Goal: Task Accomplishment & Management: Manage account settings

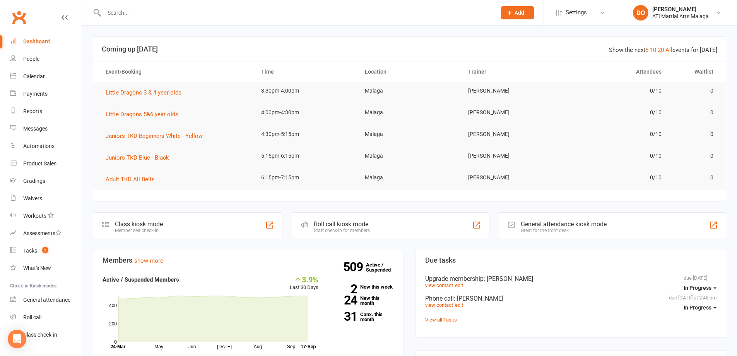
click at [293, 6] on div at bounding box center [292, 12] width 398 height 25
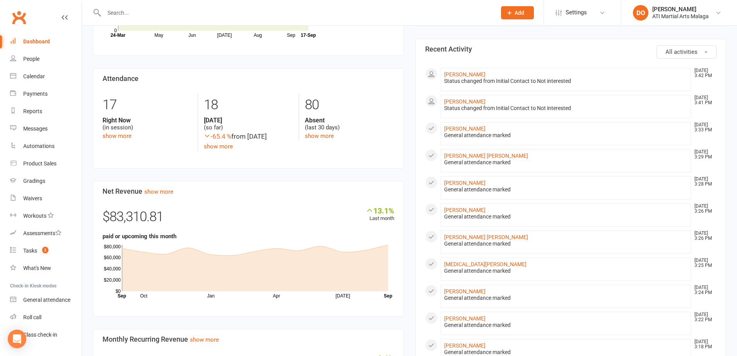
click at [222, 8] on input "text" at bounding box center [296, 12] width 389 height 11
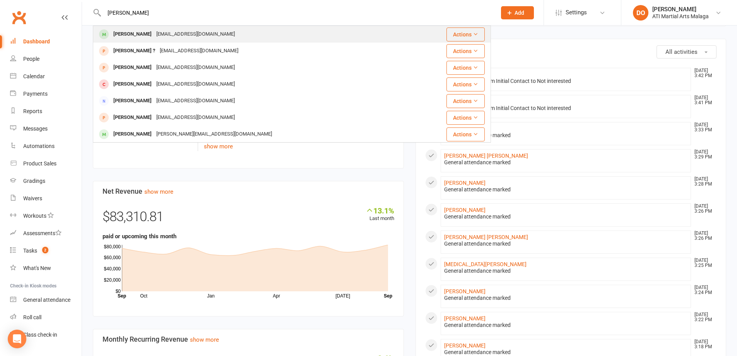
type input "[PERSON_NAME]"
click at [199, 35] on div "[EMAIL_ADDRESS][DOMAIN_NAME]" at bounding box center [195, 34] width 83 height 11
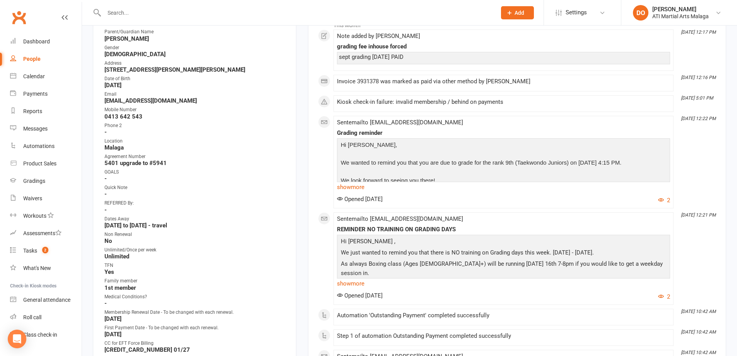
scroll to position [155, 0]
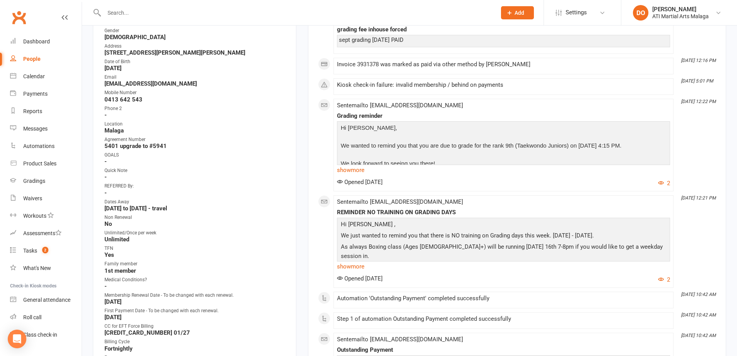
drag, startPoint x: 313, startPoint y: 17, endPoint x: 340, endPoint y: 0, distance: 32.1
click at [313, 17] on input "text" at bounding box center [296, 12] width 389 height 11
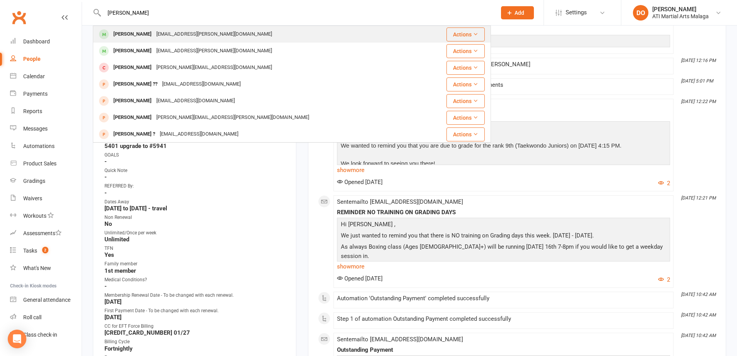
type input "[PERSON_NAME]"
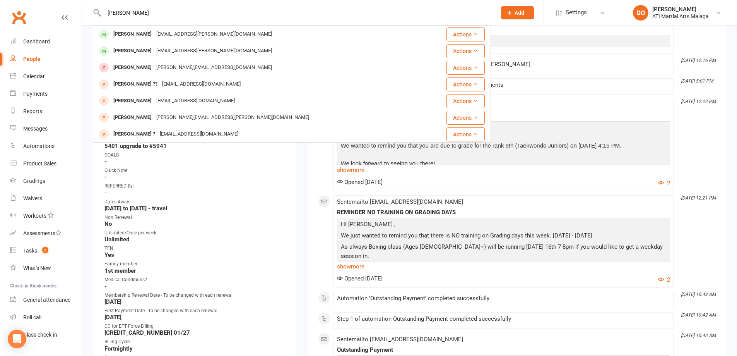
drag, startPoint x: 135, startPoint y: 33, endPoint x: 173, endPoint y: 31, distance: 37.6
click at [136, 33] on div "[PERSON_NAME]" at bounding box center [132, 34] width 43 height 11
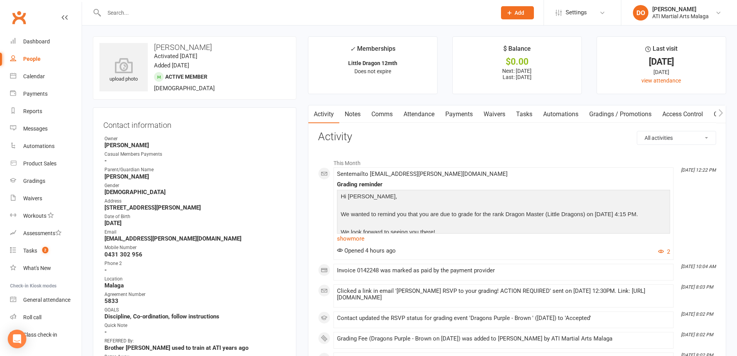
click at [355, 114] on link "Notes" at bounding box center [352, 114] width 27 height 18
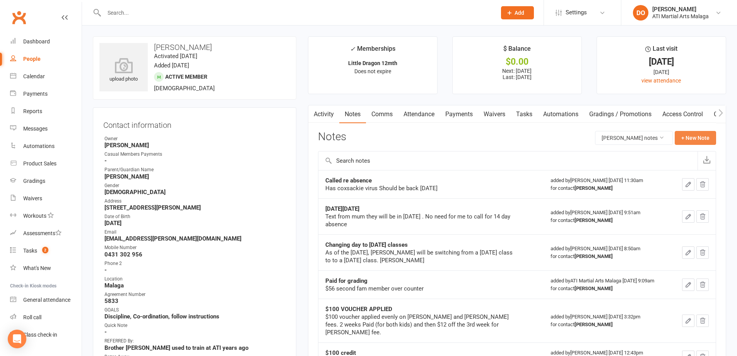
click at [696, 137] on button "+ New Note" at bounding box center [695, 138] width 41 height 14
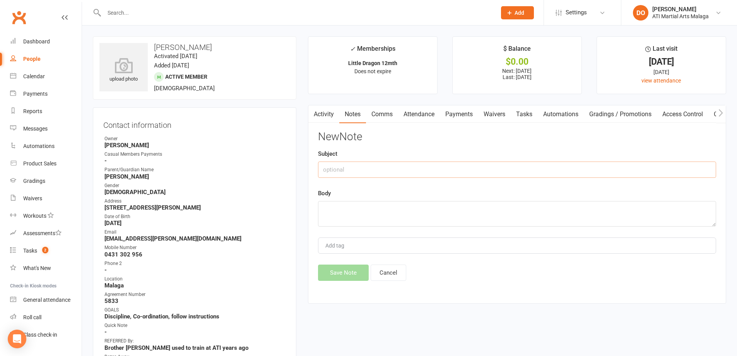
drag, startPoint x: 403, startPoint y: 161, endPoint x: 409, endPoint y: 157, distance: 7.8
click at [409, 157] on div "Subject" at bounding box center [517, 163] width 398 height 29
type input "paid for Master belt"
click at [388, 224] on textarea at bounding box center [517, 214] width 398 height 26
type textarea "taken ($55)"
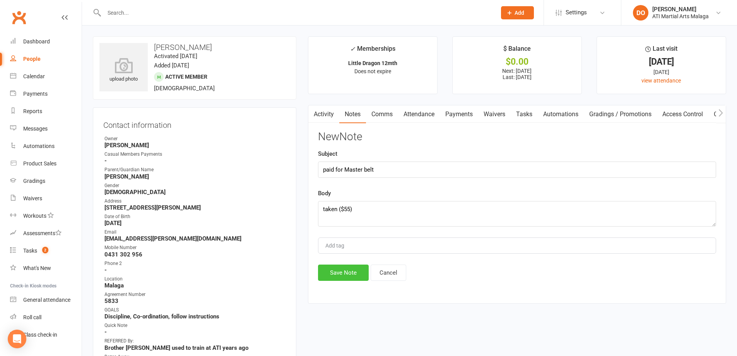
click at [337, 270] on button "Save Note" at bounding box center [343, 272] width 51 height 16
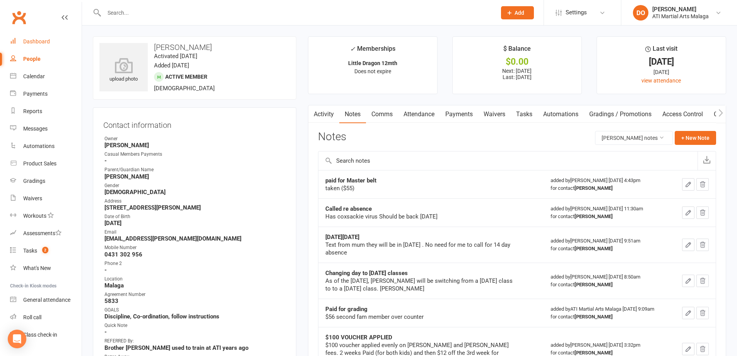
click at [20, 40] on link "Dashboard" at bounding box center [46, 41] width 72 height 17
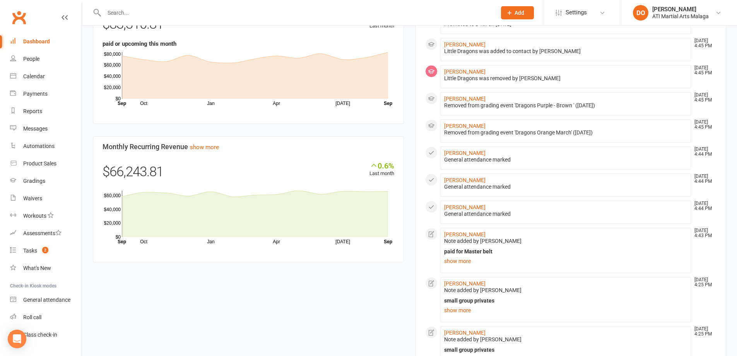
scroll to position [658, 0]
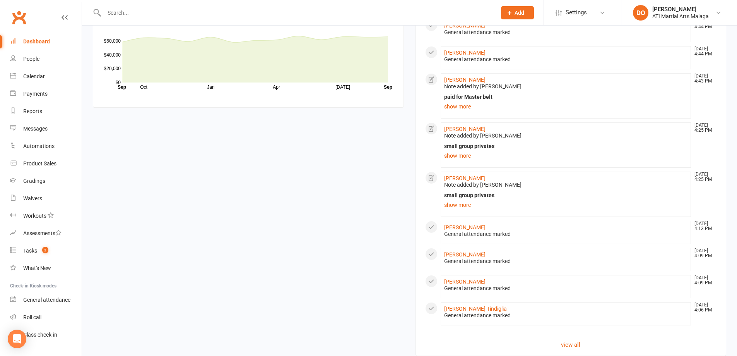
click at [461, 154] on link "show more" at bounding box center [566, 155] width 244 height 11
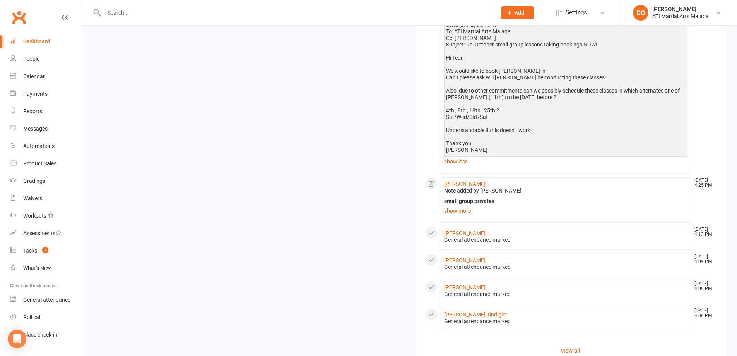
scroll to position [1109, 0]
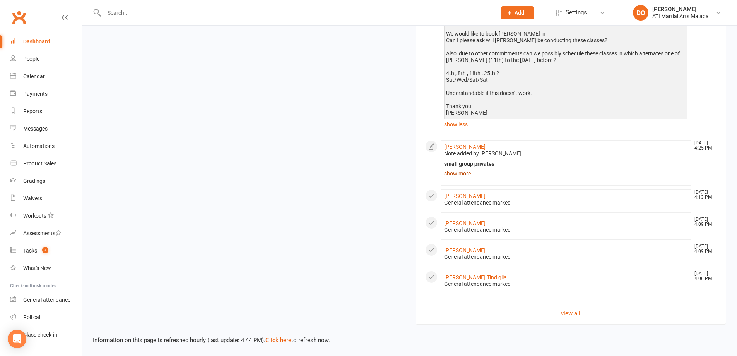
click at [467, 169] on link "show more" at bounding box center [566, 173] width 244 height 11
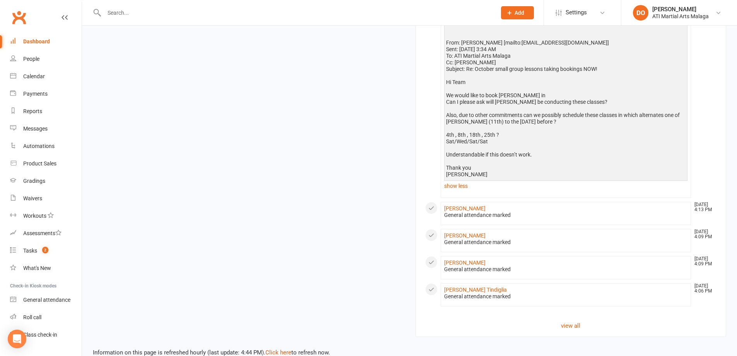
scroll to position [1529, 0]
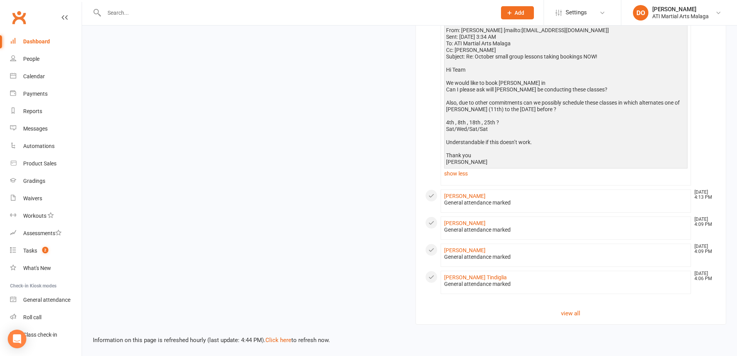
click at [564, 312] on link "view all" at bounding box center [571, 312] width 292 height 9
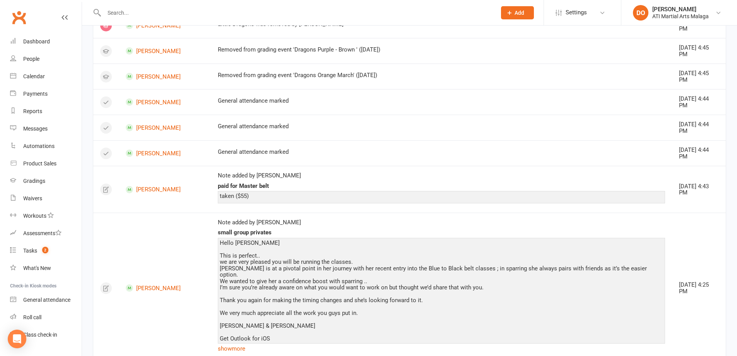
scroll to position [670, 0]
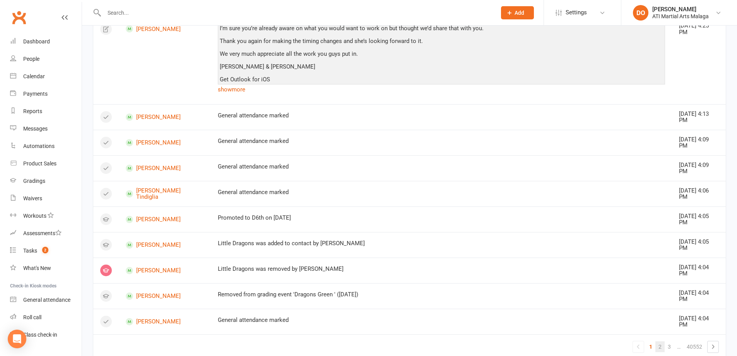
click at [661, 341] on link "2" at bounding box center [659, 346] width 9 height 11
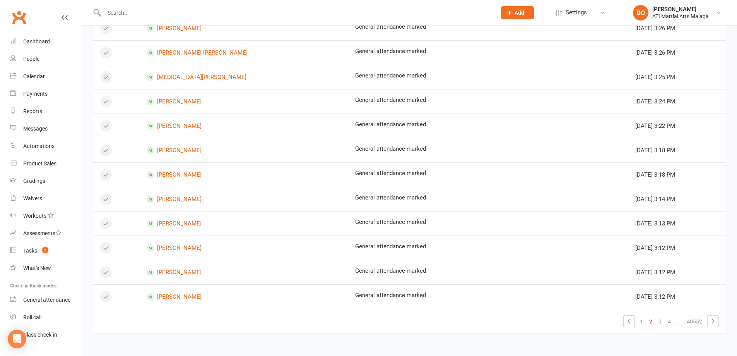
drag, startPoint x: 397, startPoint y: 248, endPoint x: 402, endPoint y: 246, distance: 5.8
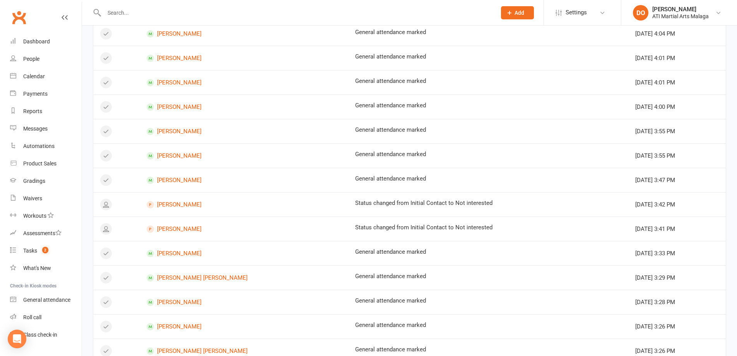
scroll to position [395, 0]
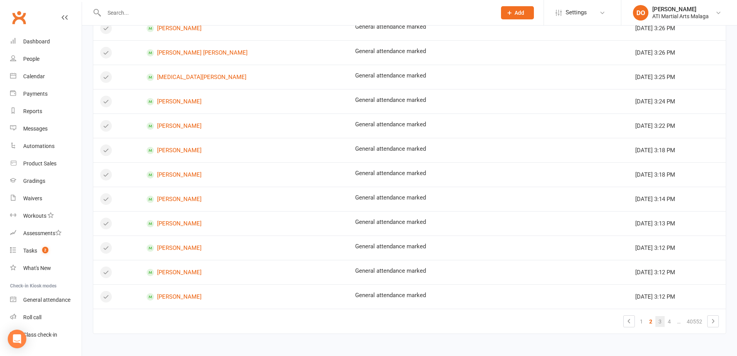
click at [657, 323] on link "3" at bounding box center [659, 321] width 9 height 11
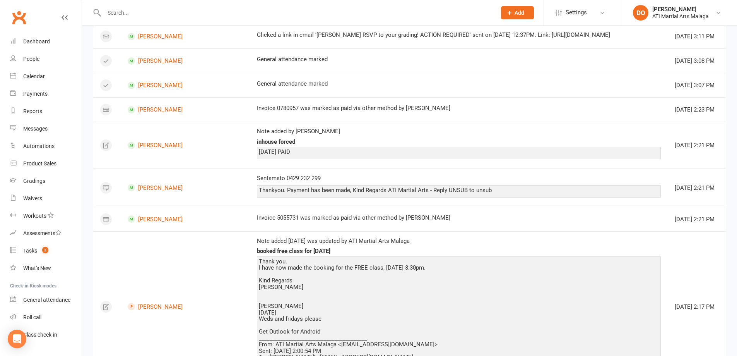
scroll to position [0, 0]
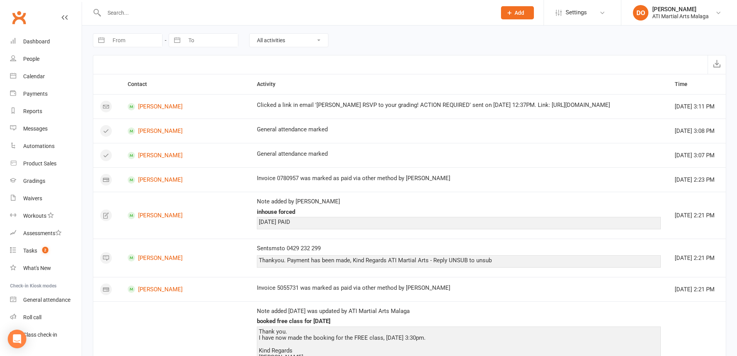
drag, startPoint x: 435, startPoint y: 128, endPoint x: 438, endPoint y: 136, distance: 8.1
click at [25, 42] on div "Dashboard" at bounding box center [36, 41] width 27 height 6
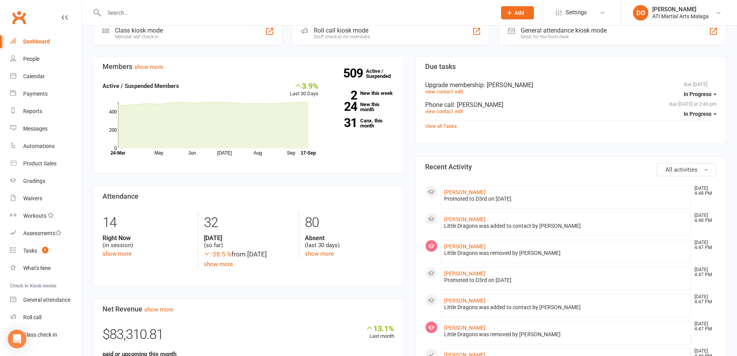
drag, startPoint x: 301, startPoint y: 91, endPoint x: 304, endPoint y: 100, distance: 9.6
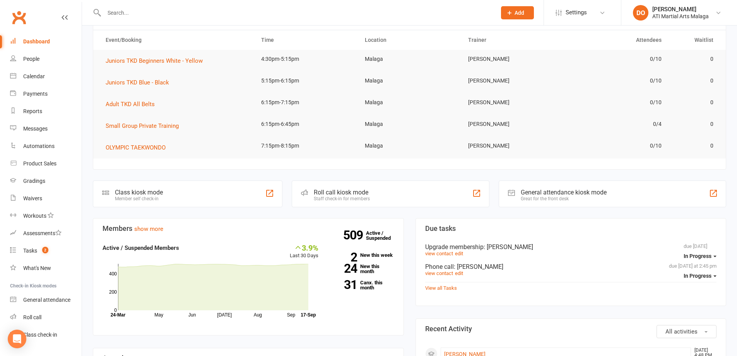
scroll to position [31, 0]
click at [355, 233] on strong "509" at bounding box center [354, 235] width 23 height 12
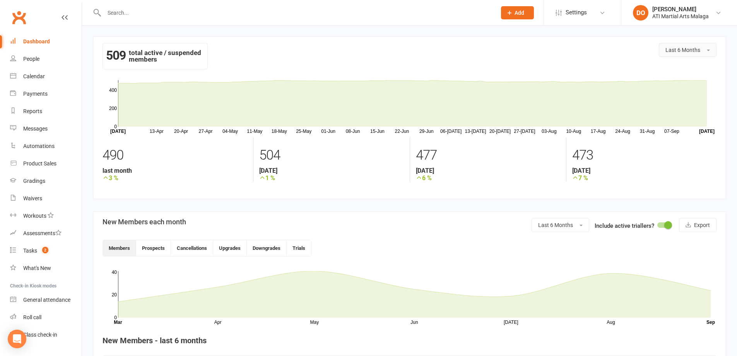
click at [699, 54] on button "Last 6 Months" at bounding box center [688, 50] width 58 height 14
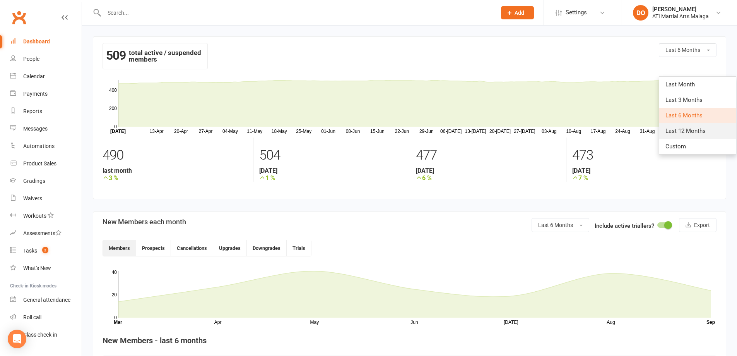
click at [681, 135] on link "Last 12 Months" at bounding box center [697, 130] width 77 height 15
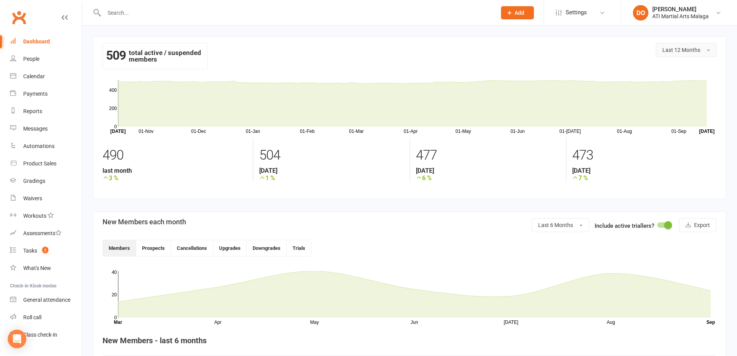
click at [694, 48] on span "Last 12 Months" at bounding box center [681, 50] width 38 height 6
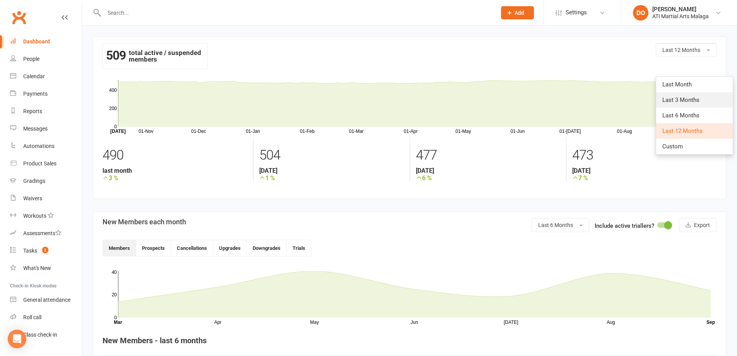
click at [691, 101] on span "Last 3 Months" at bounding box center [680, 99] width 37 height 7
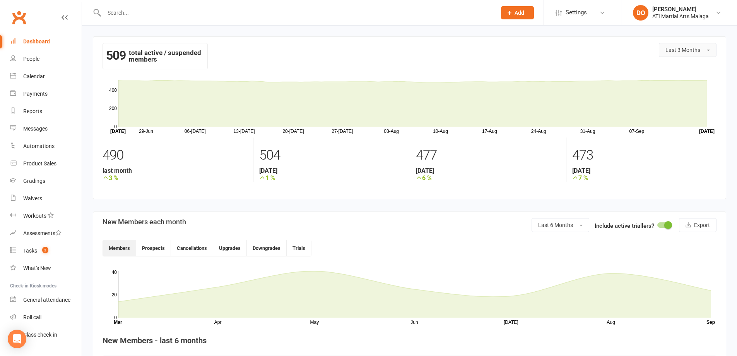
drag, startPoint x: 722, startPoint y: 44, endPoint x: 702, endPoint y: 56, distance: 22.7
click at [720, 46] on section "509 total active / suspended members Last 3 Months [DATE]-[DATE]-[DATE]-[DATE]-…" at bounding box center [409, 117] width 633 height 162
click at [702, 56] on button "Last 3 Months" at bounding box center [688, 50] width 58 height 14
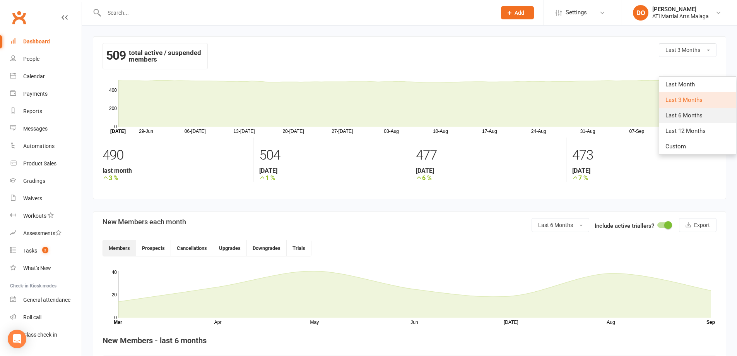
click at [685, 109] on link "Last 6 Months" at bounding box center [697, 115] width 77 height 15
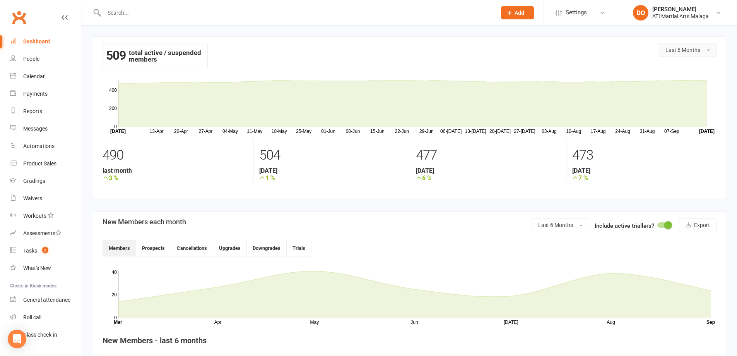
click at [675, 53] on span "Last 6 Months" at bounding box center [682, 50] width 35 height 6
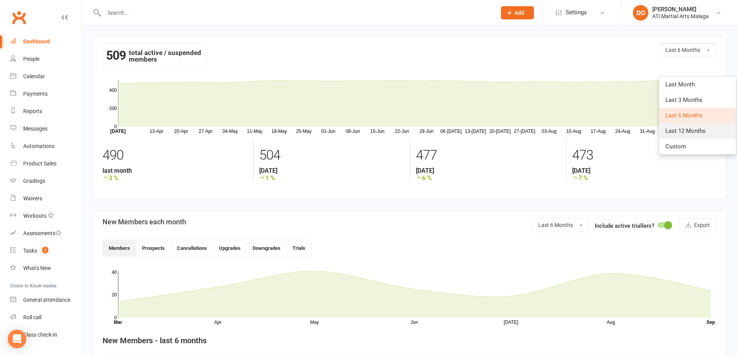
click at [672, 134] on link "Last 12 Months" at bounding box center [697, 130] width 77 height 15
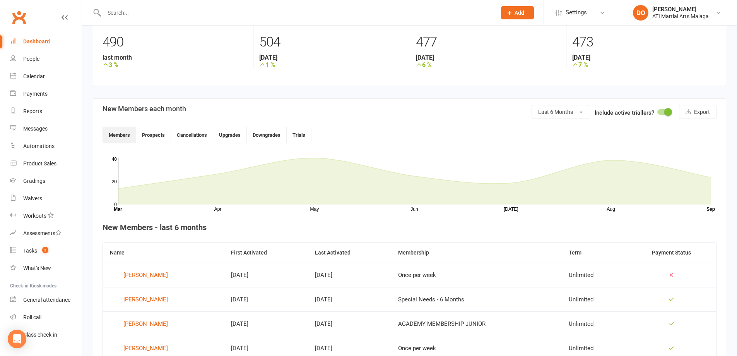
scroll to position [39, 0]
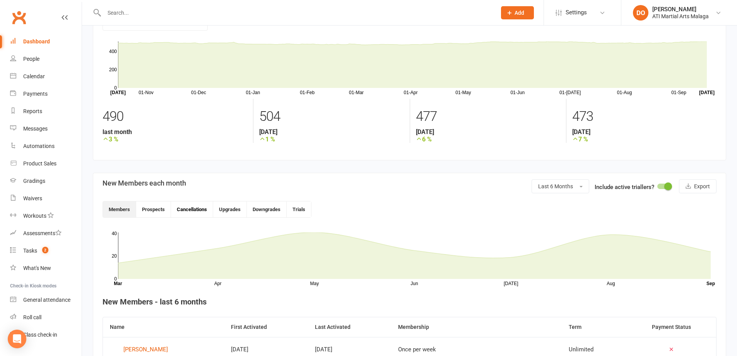
click at [194, 208] on button "Cancellations" at bounding box center [192, 209] width 42 height 16
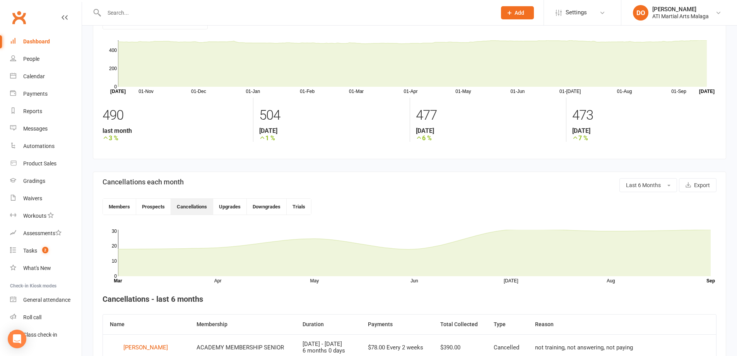
scroll to position [0, 0]
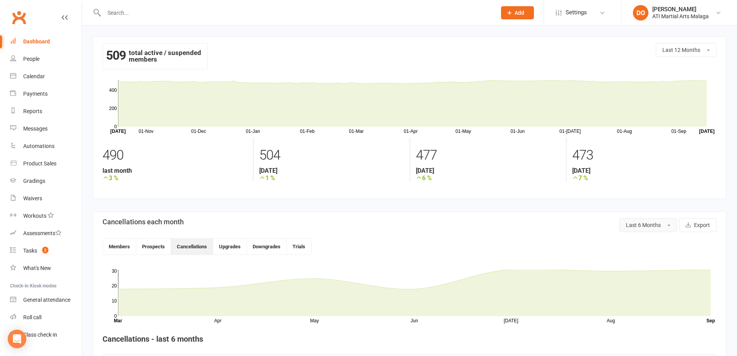
click at [639, 227] on span "Last 6 Months" at bounding box center [643, 225] width 35 height 6
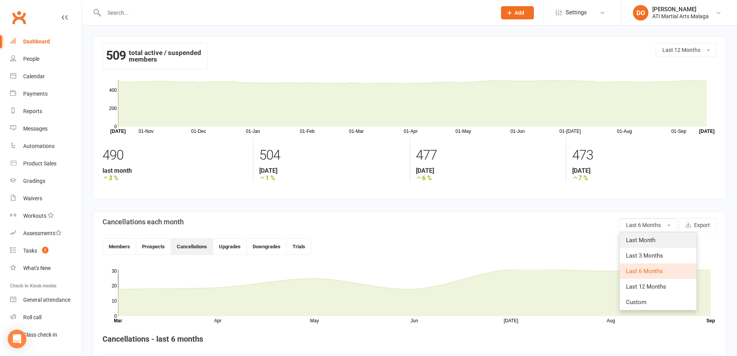
click at [641, 239] on span "Last Month" at bounding box center [640, 239] width 29 height 7
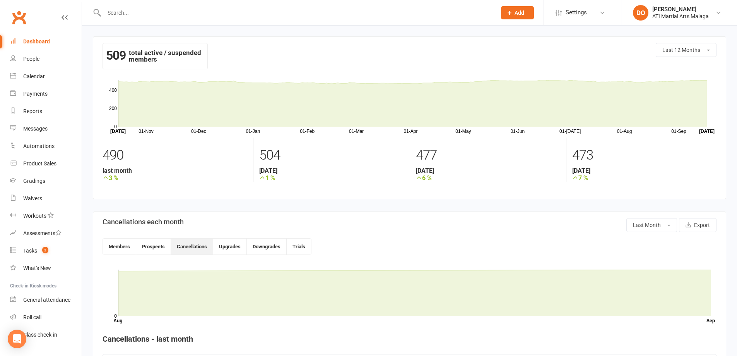
click at [36, 46] on link "Dashboard" at bounding box center [46, 41] width 72 height 17
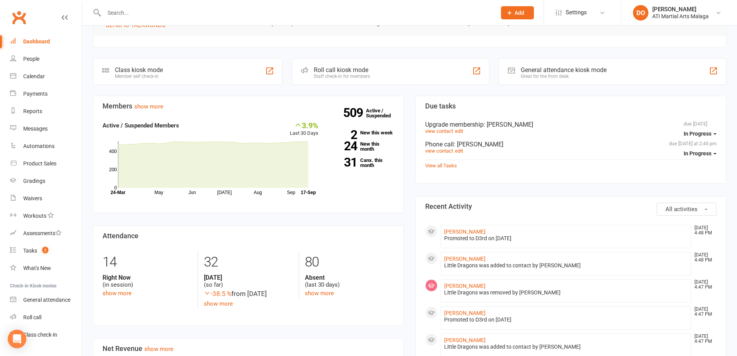
scroll to position [155, 0]
click at [371, 115] on link "509 Active / Suspended" at bounding box center [383, 112] width 34 height 22
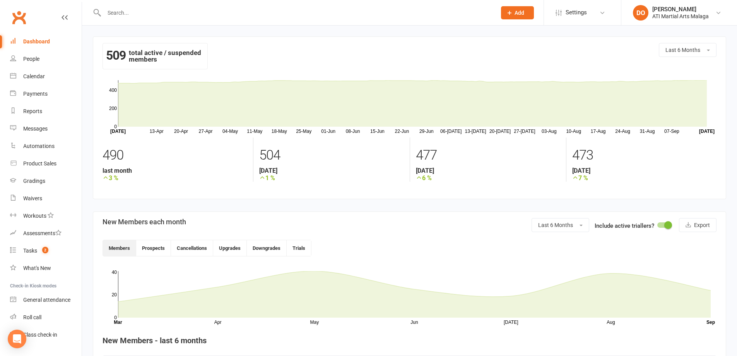
click at [140, 15] on input "text" at bounding box center [296, 12] width 389 height 11
click at [152, 25] on div at bounding box center [292, 12] width 398 height 25
click at [157, 14] on input "text" at bounding box center [296, 12] width 389 height 11
type input "[PERSON_NAME]"
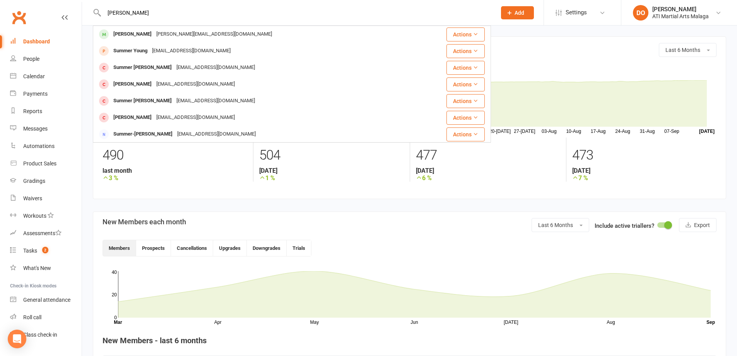
drag, startPoint x: 152, startPoint y: 36, endPoint x: 155, endPoint y: 33, distance: 4.1
click at [152, 35] on div "[PERSON_NAME]" at bounding box center [132, 34] width 43 height 11
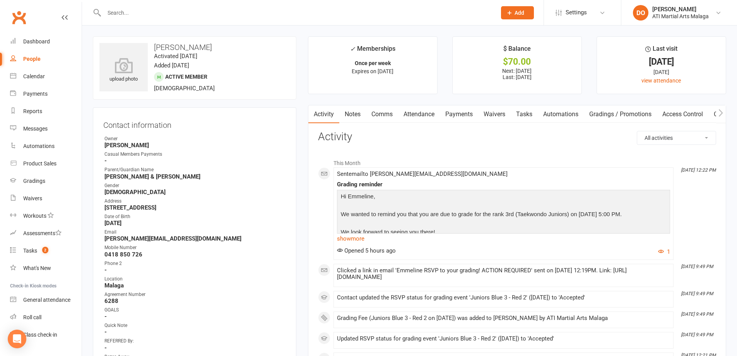
click at [463, 116] on link "Payments" at bounding box center [459, 114] width 38 height 18
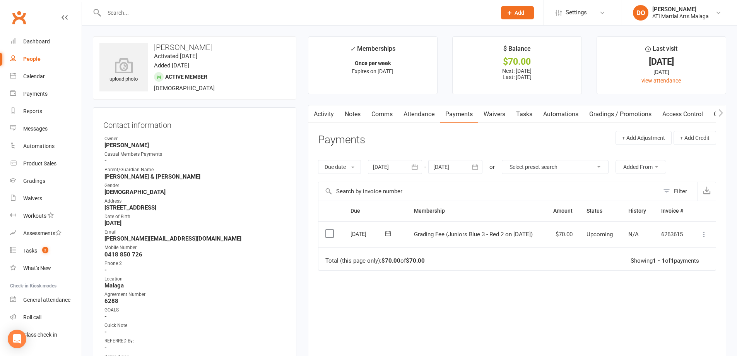
click at [703, 233] on icon at bounding box center [704, 234] width 8 height 8
click at [673, 281] on link "Mark as Paid (Other)" at bounding box center [670, 279] width 77 height 15
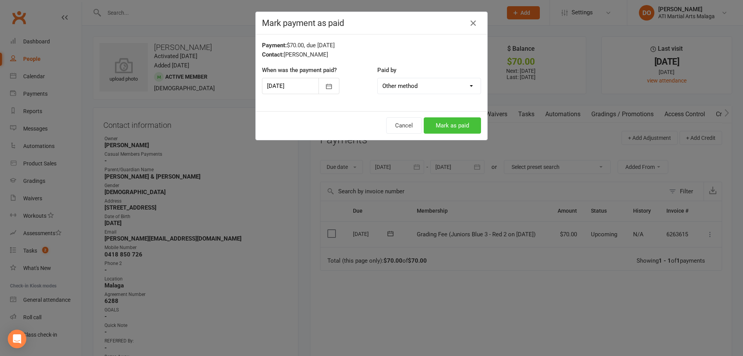
click at [458, 124] on button "Mark as paid" at bounding box center [452, 125] width 57 height 16
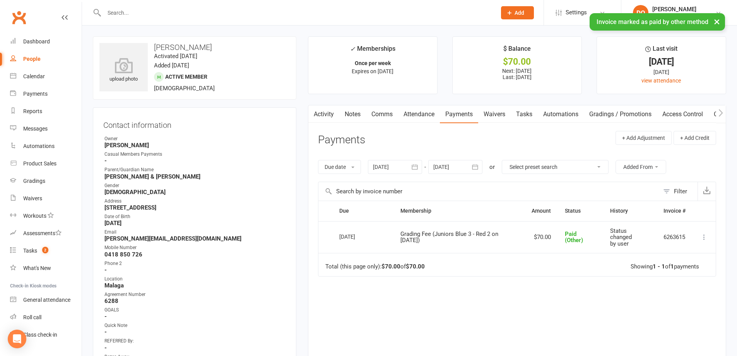
click at [355, 111] on link "Notes" at bounding box center [352, 114] width 27 height 18
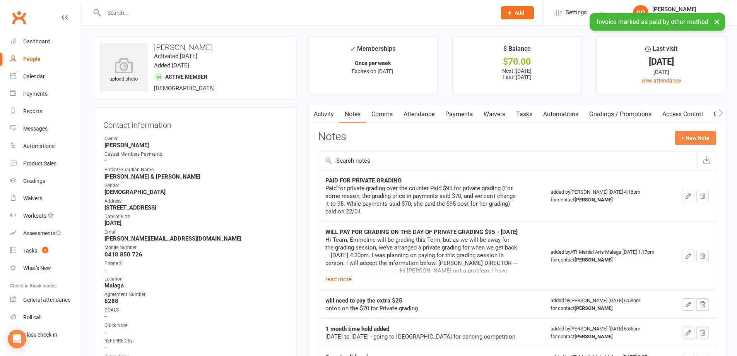
click at [694, 139] on button "+ New Note" at bounding box center [695, 138] width 41 height 14
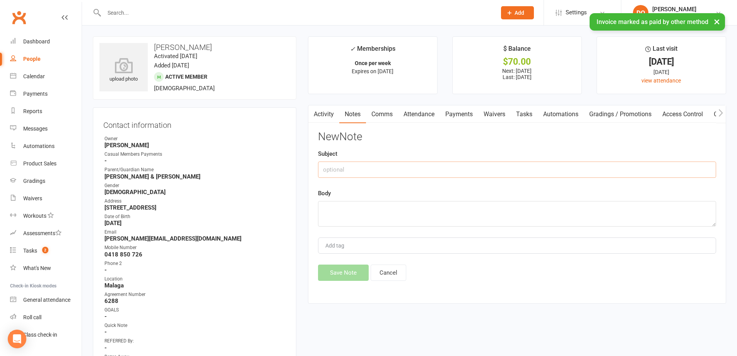
click at [467, 169] on input "text" at bounding box center [517, 169] width 398 height 16
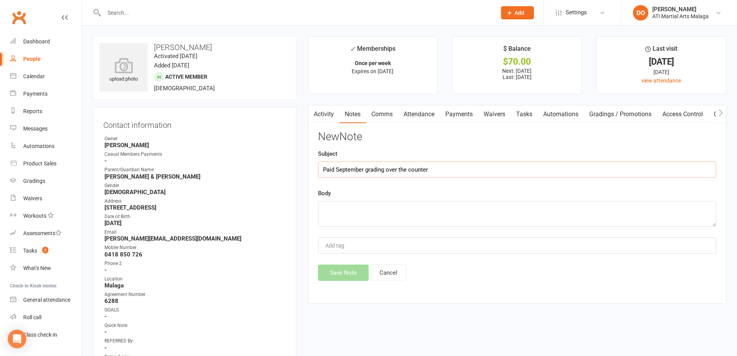
type input "Paid September grading over the counter"
click at [395, 213] on textarea at bounding box center [517, 214] width 398 height 26
type textarea "$71. 05. PAID"
click at [355, 273] on button "Save Note" at bounding box center [343, 272] width 51 height 16
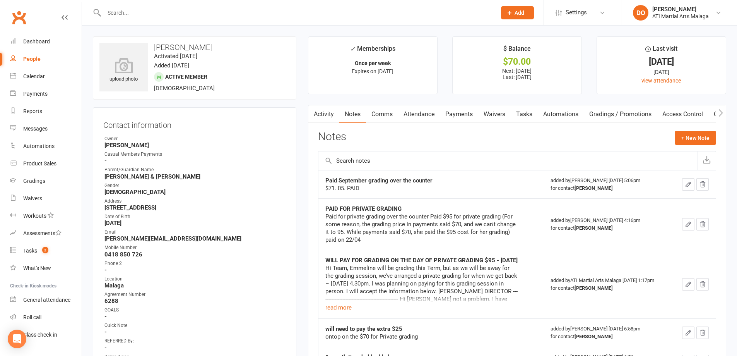
click at [203, 13] on input "text" at bounding box center [296, 12] width 389 height 11
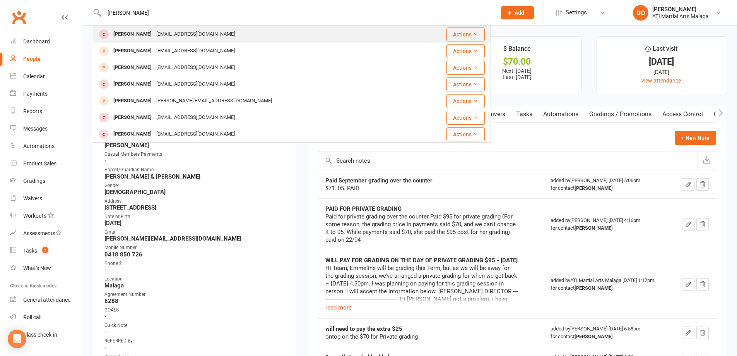
type input "[PERSON_NAME]"
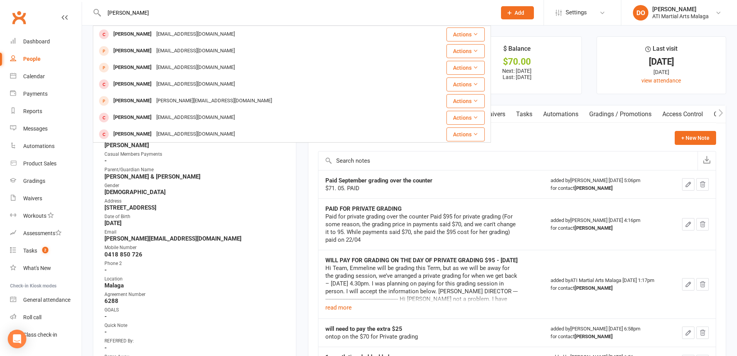
click at [126, 34] on div "[PERSON_NAME]" at bounding box center [132, 34] width 43 height 11
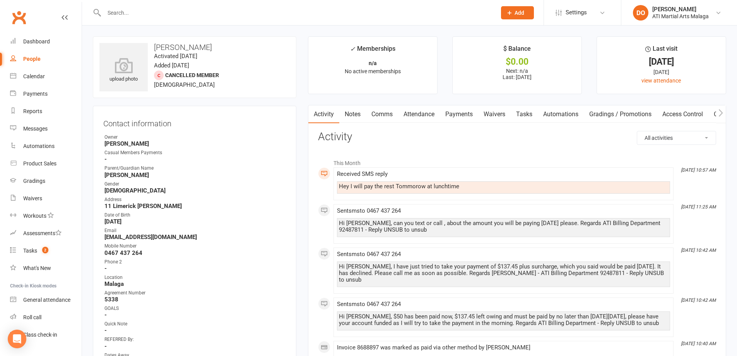
click at [351, 114] on link "Notes" at bounding box center [352, 114] width 27 height 18
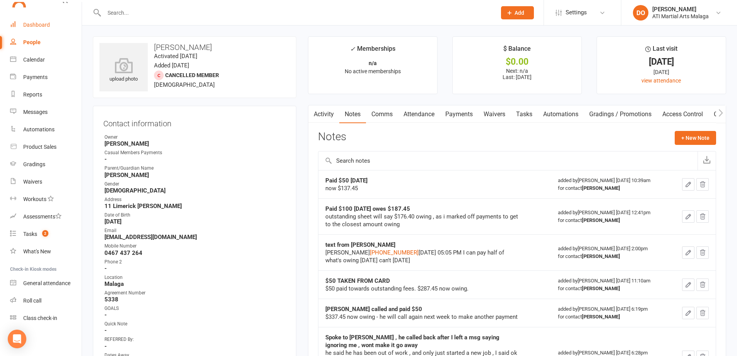
click at [37, 26] on div "Dashboard" at bounding box center [36, 25] width 27 height 6
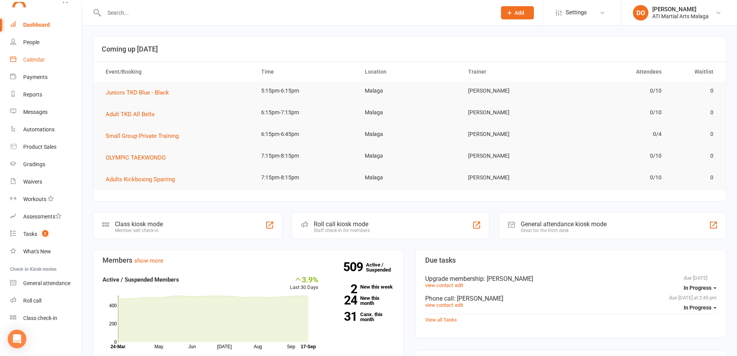
click at [32, 59] on div "Calendar" at bounding box center [34, 59] width 22 height 6
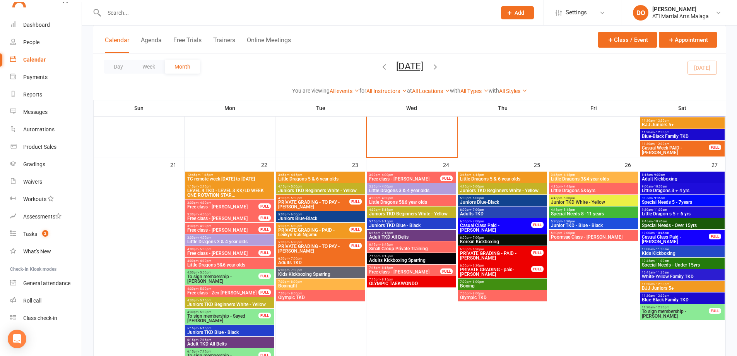
scroll to position [658, 0]
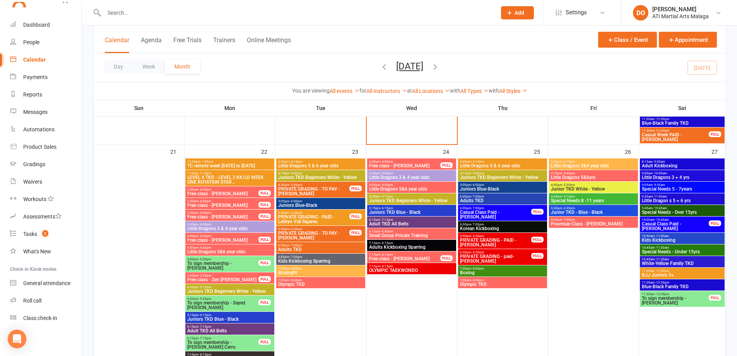
click at [250, 11] on input "text" at bounding box center [296, 12] width 389 height 11
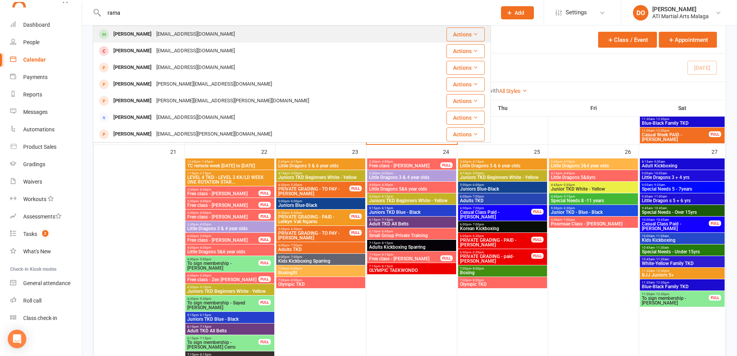
type input "rama"
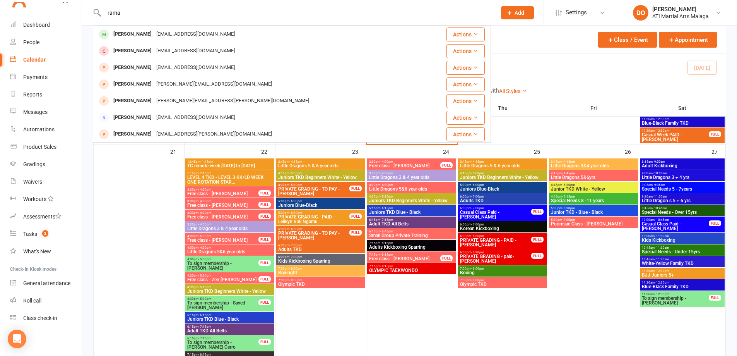
click at [297, 34] on div "[PERSON_NAME] [PERSON_NAME][EMAIL_ADDRESS][DOMAIN_NAME]" at bounding box center [259, 34] width 330 height 16
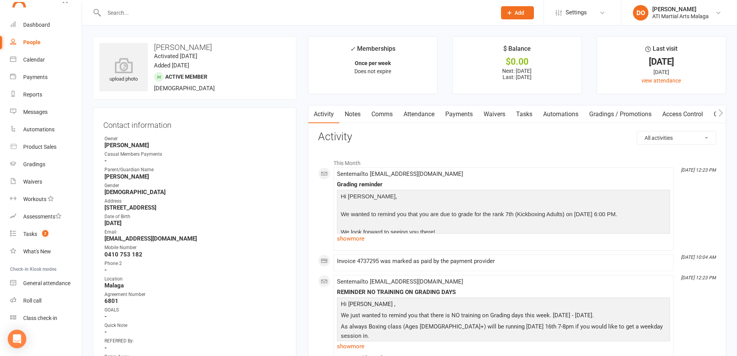
click at [273, 10] on input "text" at bounding box center [296, 12] width 389 height 11
click at [455, 112] on link "Payments" at bounding box center [459, 114] width 38 height 18
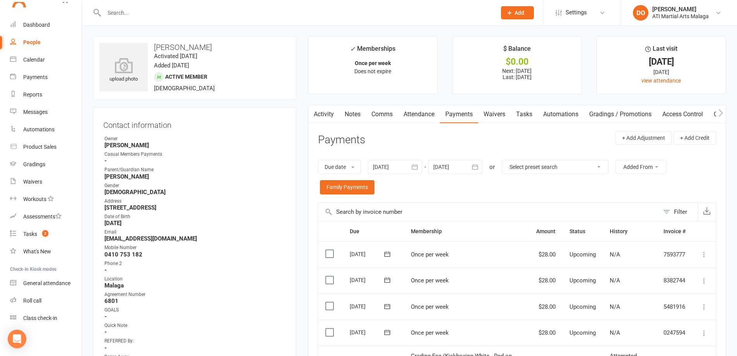
click at [360, 117] on link "Notes" at bounding box center [352, 114] width 27 height 18
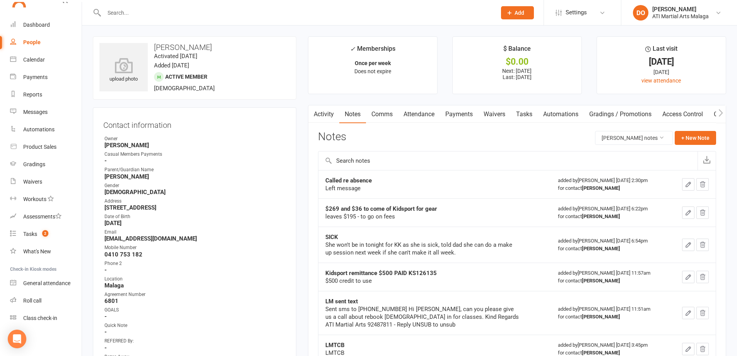
click at [420, 120] on link "Attendance" at bounding box center [419, 114] width 42 height 18
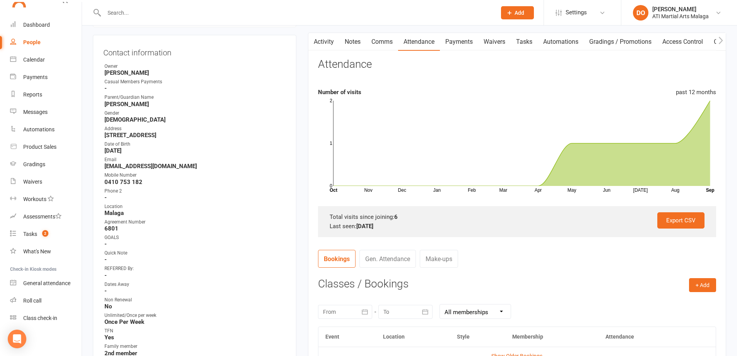
scroll to position [155, 0]
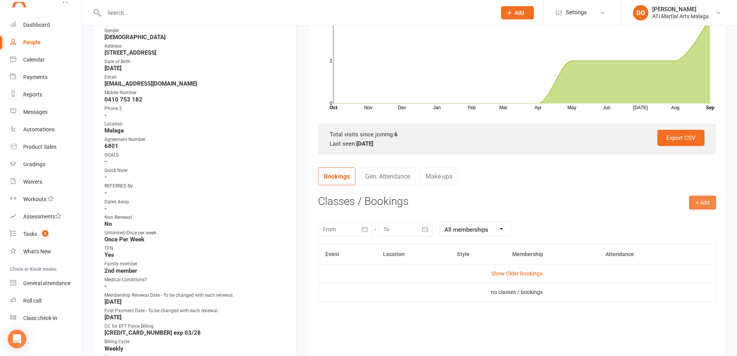
click at [697, 198] on button "+ Add" at bounding box center [702, 202] width 27 height 14
click at [686, 235] on link "Add Appointment" at bounding box center [677, 234] width 77 height 15
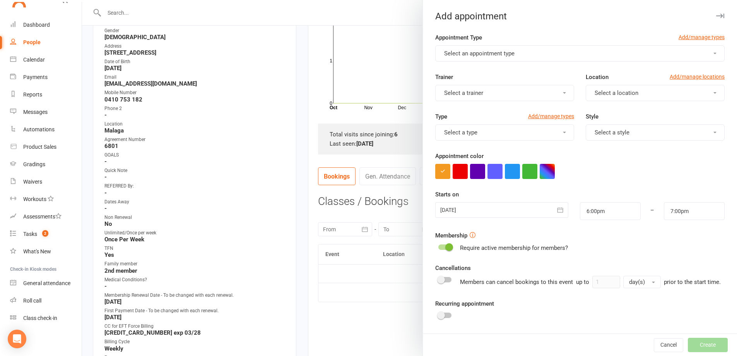
click at [529, 55] on button "Select an appointment type" at bounding box center [579, 53] width 289 height 16
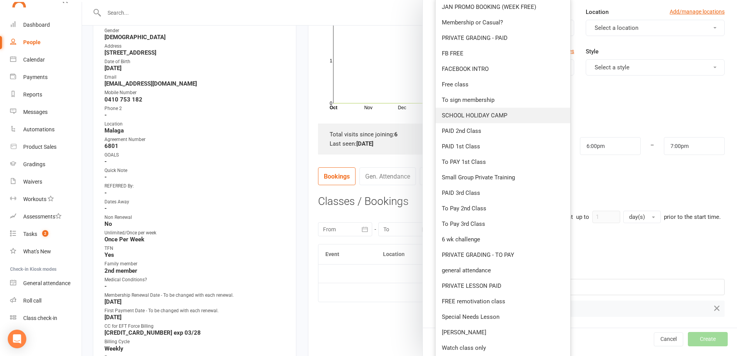
scroll to position [77, 0]
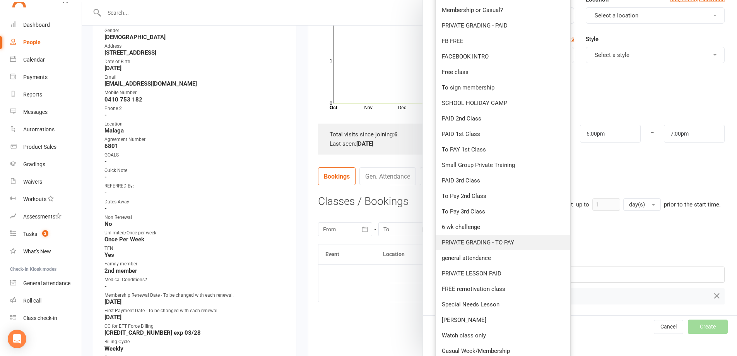
click at [492, 244] on span "PRIVATE GRADING - TO PAY" at bounding box center [478, 242] width 72 height 7
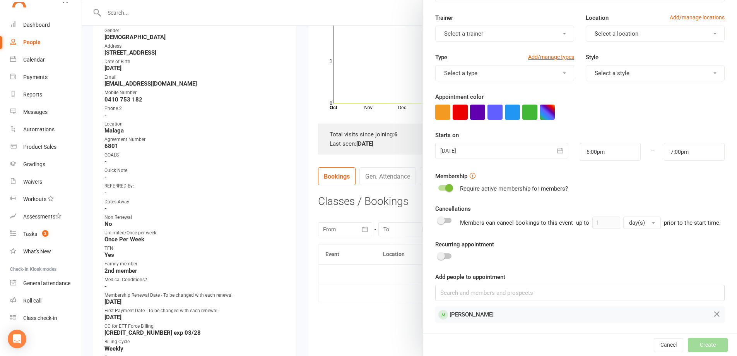
scroll to position [0, 0]
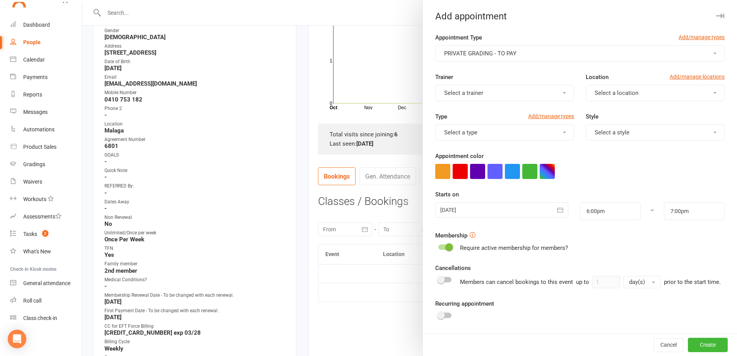
click at [527, 95] on button "Select a trainer" at bounding box center [504, 93] width 139 height 16
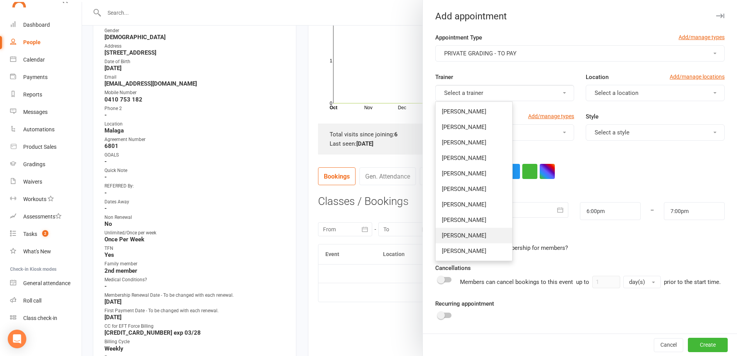
click at [472, 238] on span "[PERSON_NAME]" at bounding box center [464, 235] width 44 height 7
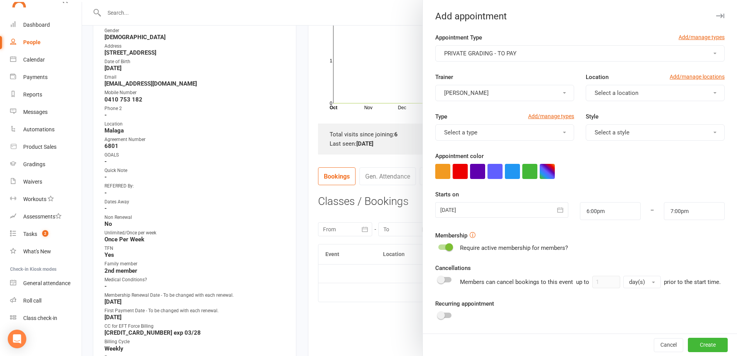
click at [606, 96] on span "Select a location" at bounding box center [617, 92] width 44 height 7
click at [612, 126] on link "Malaga" at bounding box center [624, 126] width 77 height 15
click at [521, 133] on button "Select a type" at bounding box center [504, 132] width 139 height 16
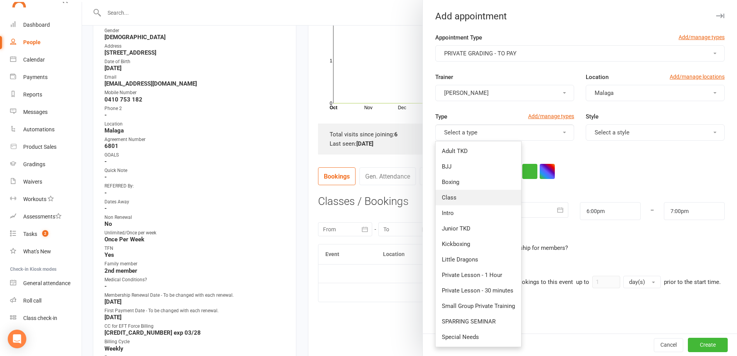
scroll to position [39, 0]
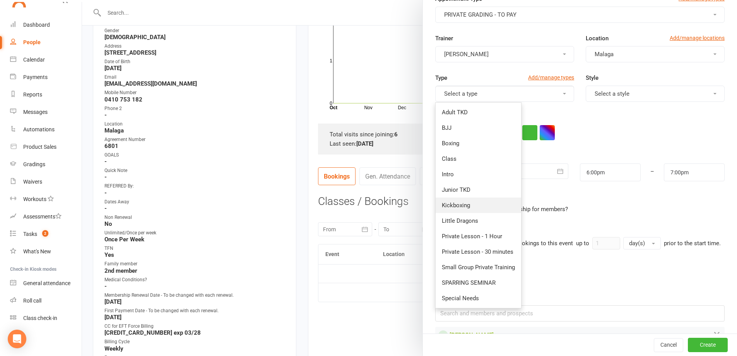
click at [477, 211] on link "Kickboxing" at bounding box center [478, 204] width 85 height 15
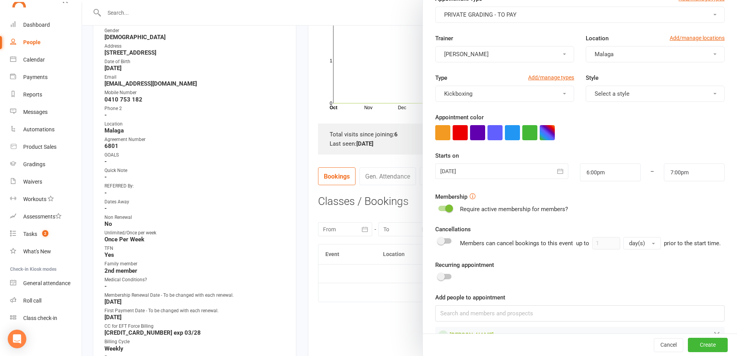
click at [663, 89] on button "Select a style" at bounding box center [655, 93] width 139 height 16
click at [620, 161] on span "Kickboxing Adults" at bounding box center [615, 158] width 46 height 7
click at [506, 178] on div at bounding box center [501, 170] width 133 height 15
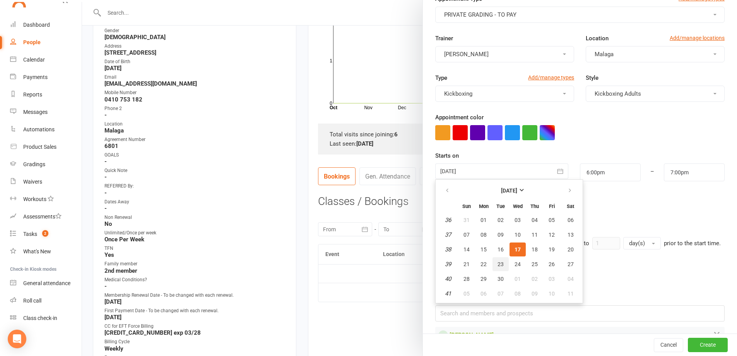
drag, startPoint x: 494, startPoint y: 265, endPoint x: 504, endPoint y: 253, distance: 15.8
click at [497, 265] on span "23" at bounding box center [500, 264] width 6 height 6
type input "[DATE]"
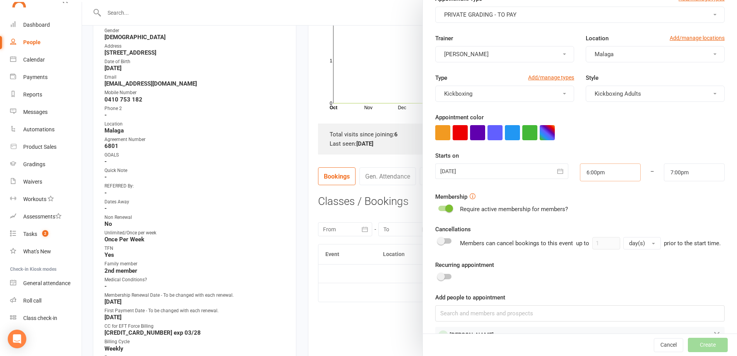
click at [587, 170] on input "6:00pm" at bounding box center [610, 172] width 61 height 18
click at [599, 191] on li "5:30pm" at bounding box center [598, 191] width 37 height 12
type input "5:30pm"
click at [674, 169] on input "6:30pm" at bounding box center [694, 172] width 61 height 18
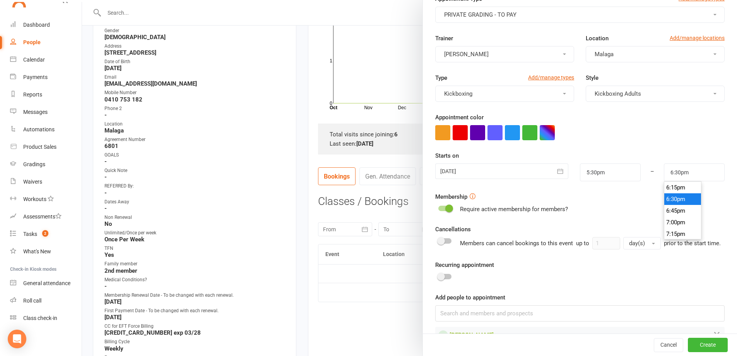
scroll to position [832, 0]
type input "6:00pm"
click at [678, 192] on li "6:00pm" at bounding box center [682, 191] width 37 height 12
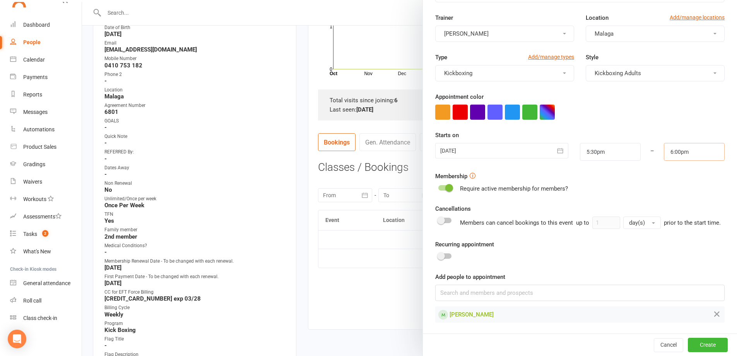
scroll to position [193, 0]
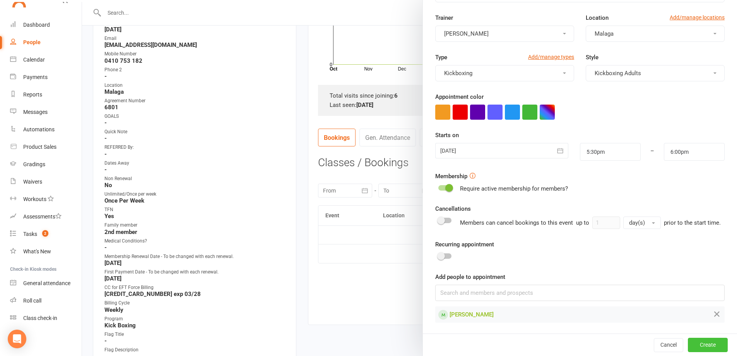
click at [704, 344] on button "Create" at bounding box center [708, 344] width 40 height 14
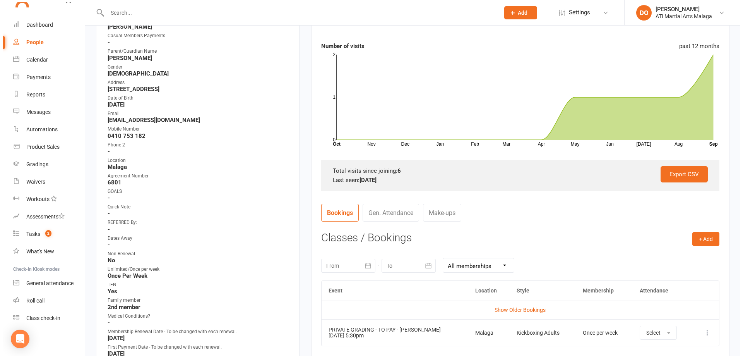
scroll to position [0, 0]
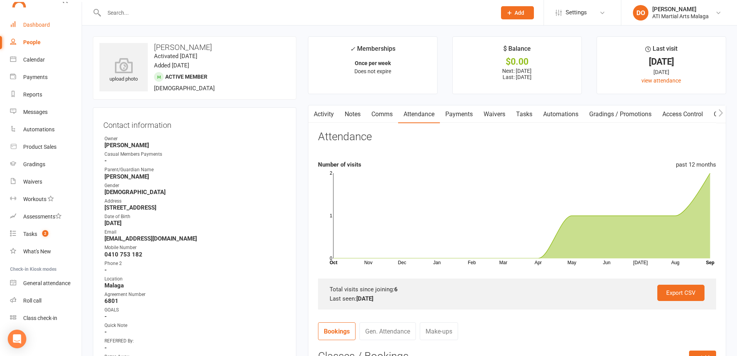
click at [51, 32] on link "Dashboard" at bounding box center [46, 24] width 72 height 17
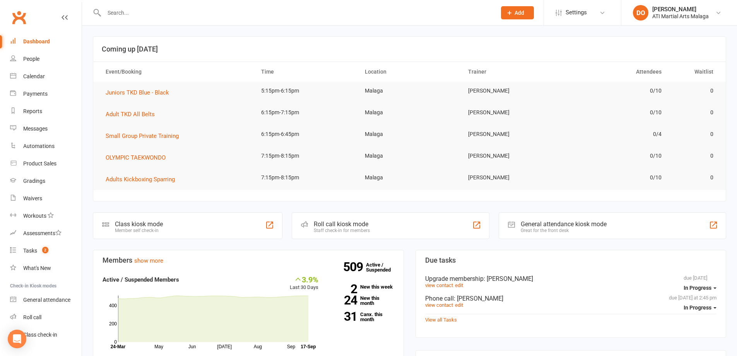
scroll to position [309, 0]
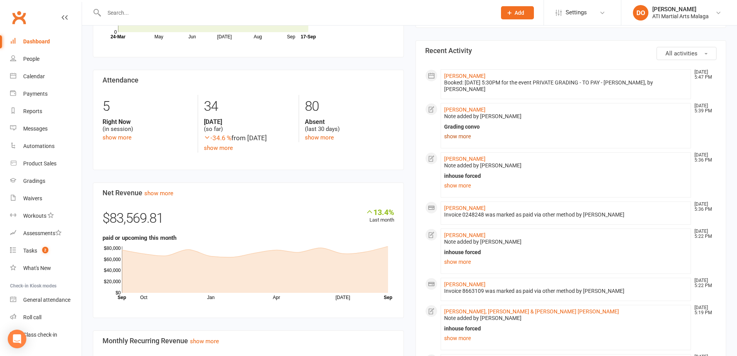
click at [459, 139] on link "show more" at bounding box center [566, 136] width 244 height 11
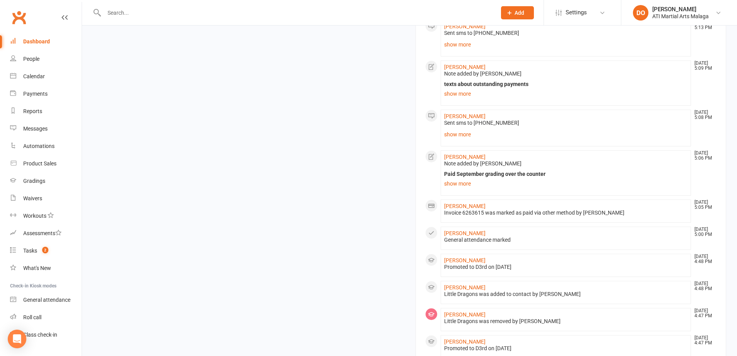
scroll to position [890, 0]
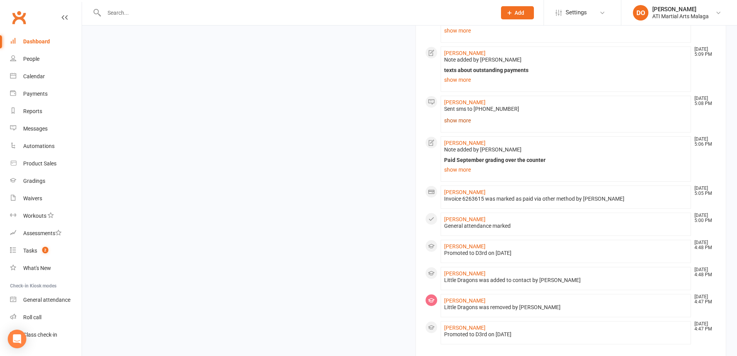
click at [455, 119] on link "show more" at bounding box center [566, 120] width 244 height 11
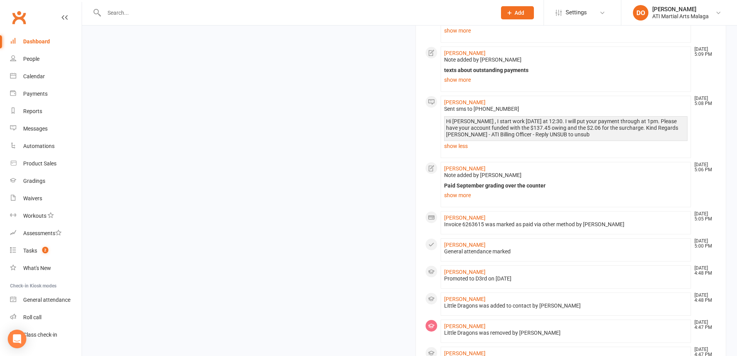
click at [461, 88] on li "[PERSON_NAME] [DATE] 5:09 PM Note added by [PERSON_NAME] texts about outstandin…" at bounding box center [566, 68] width 251 height 45
click at [458, 82] on link "show more" at bounding box center [566, 79] width 244 height 11
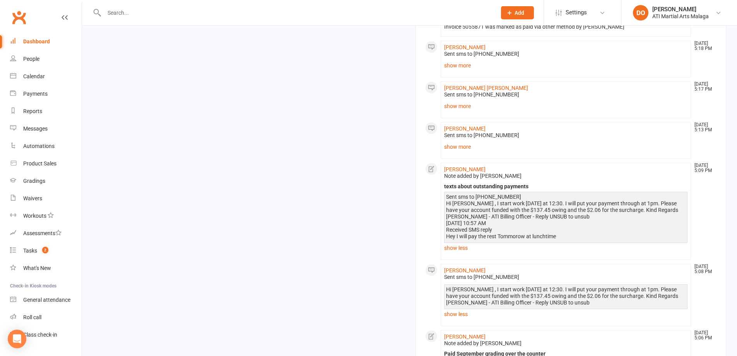
click at [450, 144] on link "show more" at bounding box center [566, 146] width 244 height 11
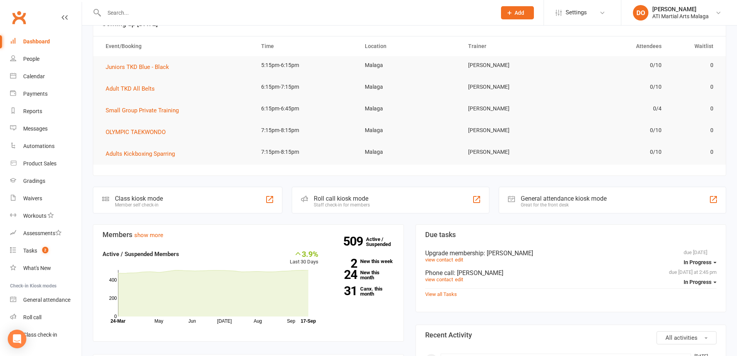
scroll to position [0, 0]
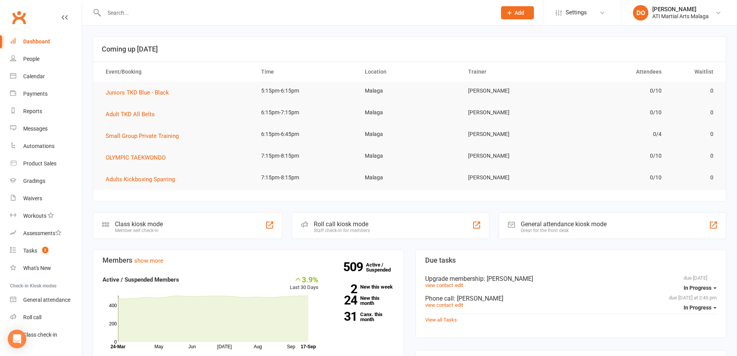
drag, startPoint x: 40, startPoint y: 43, endPoint x: 45, endPoint y: 33, distance: 11.2
click at [41, 42] on div "Dashboard" at bounding box center [36, 41] width 27 height 6
click at [188, 20] on div at bounding box center [292, 12] width 398 height 25
click at [186, 5] on div at bounding box center [292, 12] width 398 height 25
click at [181, 10] on input "text" at bounding box center [296, 12] width 389 height 11
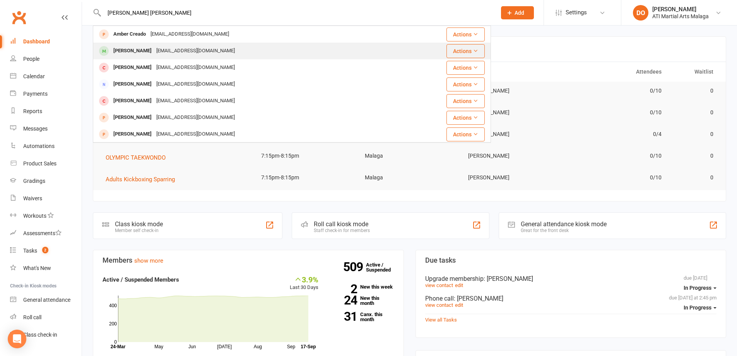
type input "[PERSON_NAME] [PERSON_NAME]"
click at [195, 50] on div "[EMAIL_ADDRESS][DOMAIN_NAME]" at bounding box center [195, 50] width 83 height 11
